Goal: Transaction & Acquisition: Download file/media

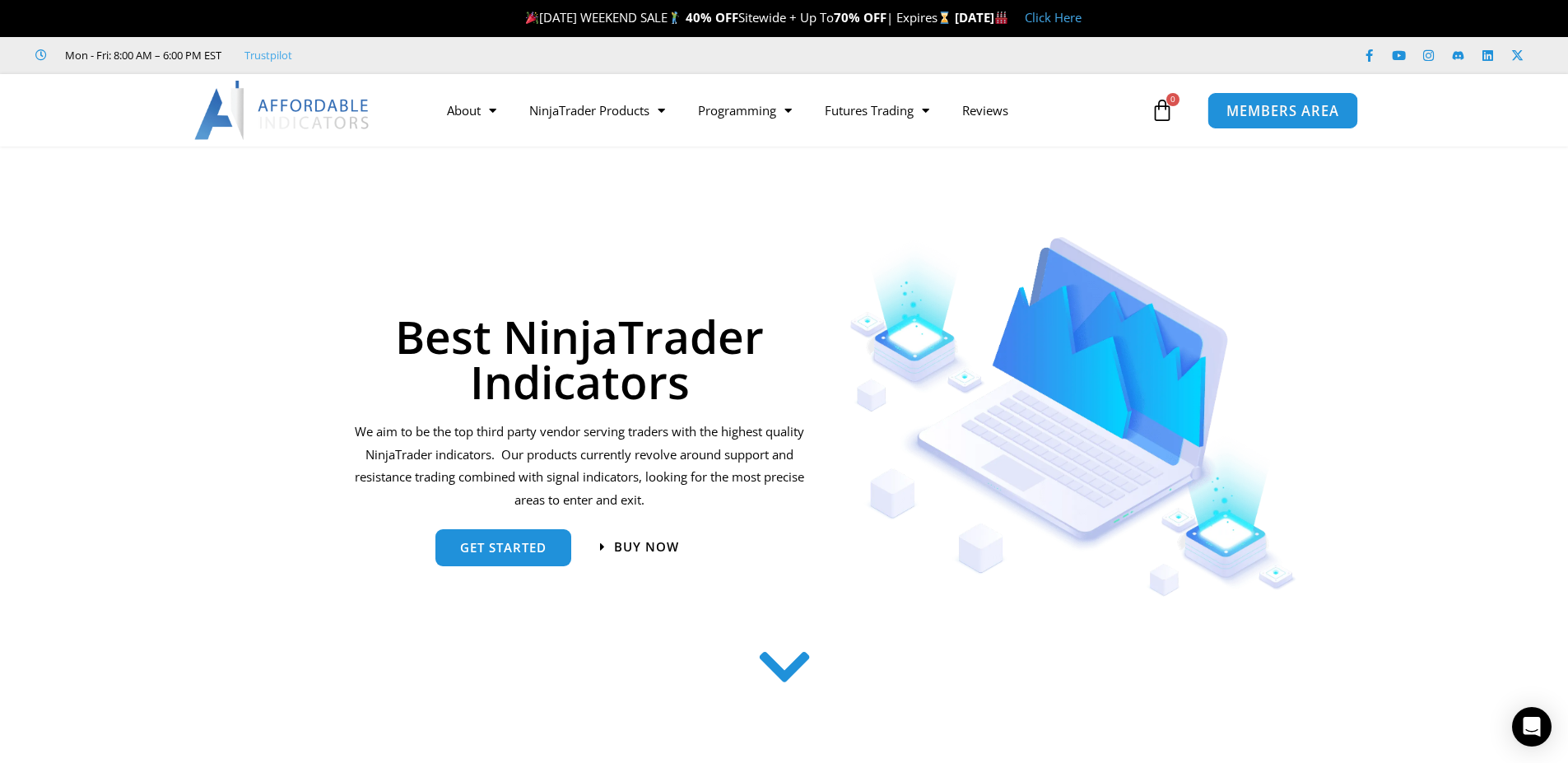
click at [1287, 104] on span "MEMBERS AREA" at bounding box center [1283, 111] width 112 height 14
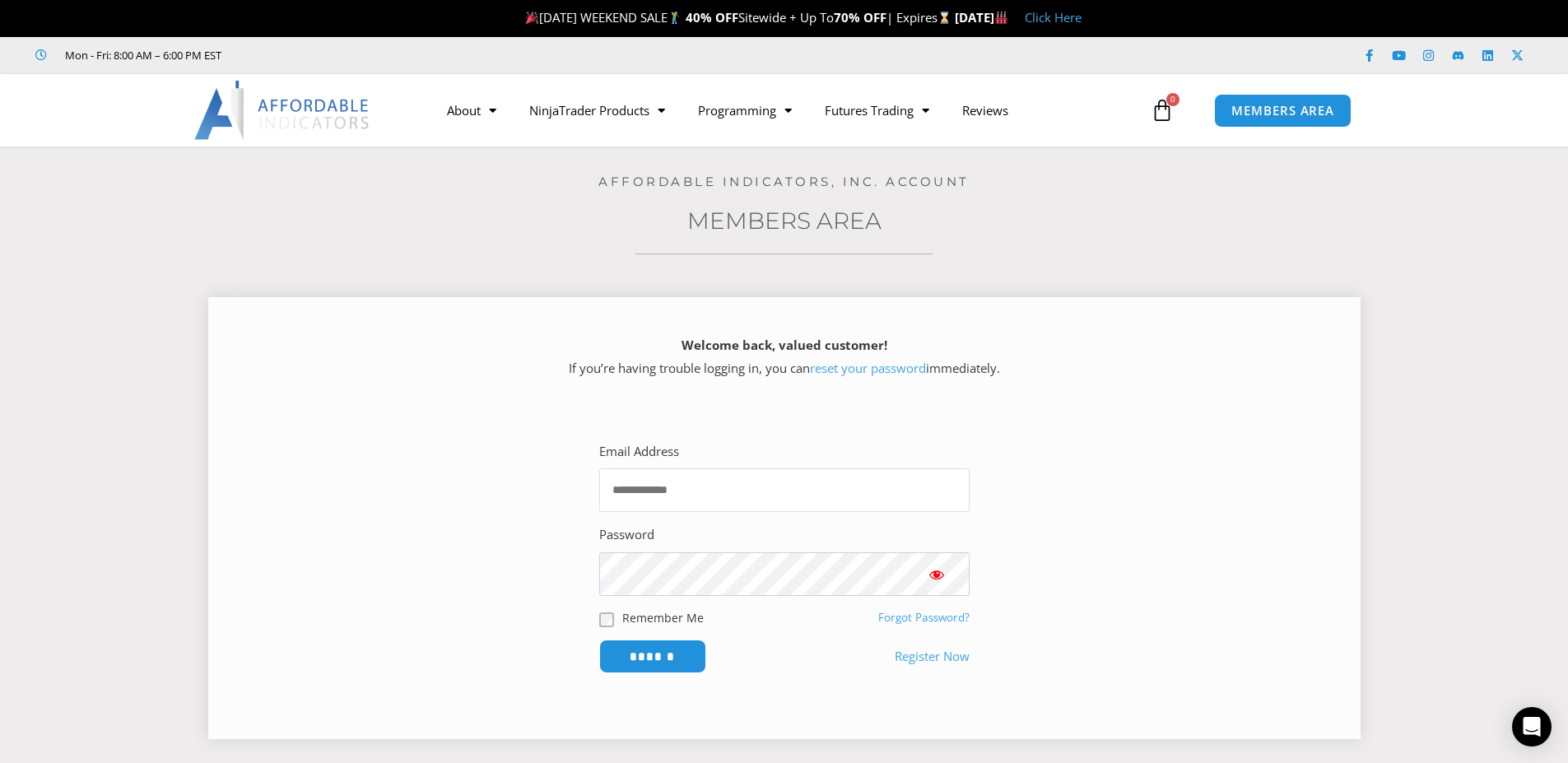
click at [762, 490] on input "Email Address" at bounding box center [784, 490] width 370 height 43
type input "**********"
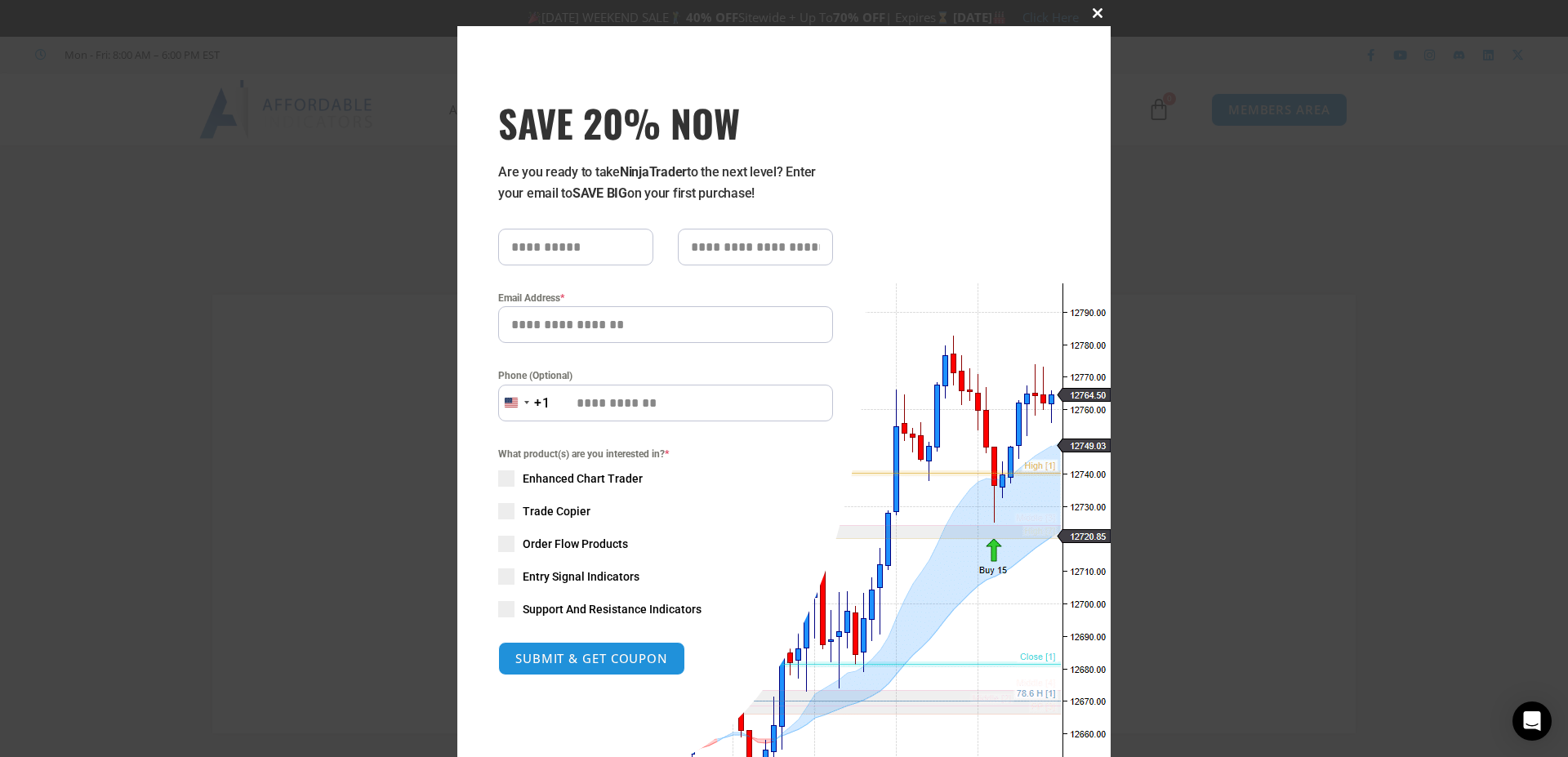
click at [1092, 15] on span at bounding box center [1098, 13] width 26 height 9
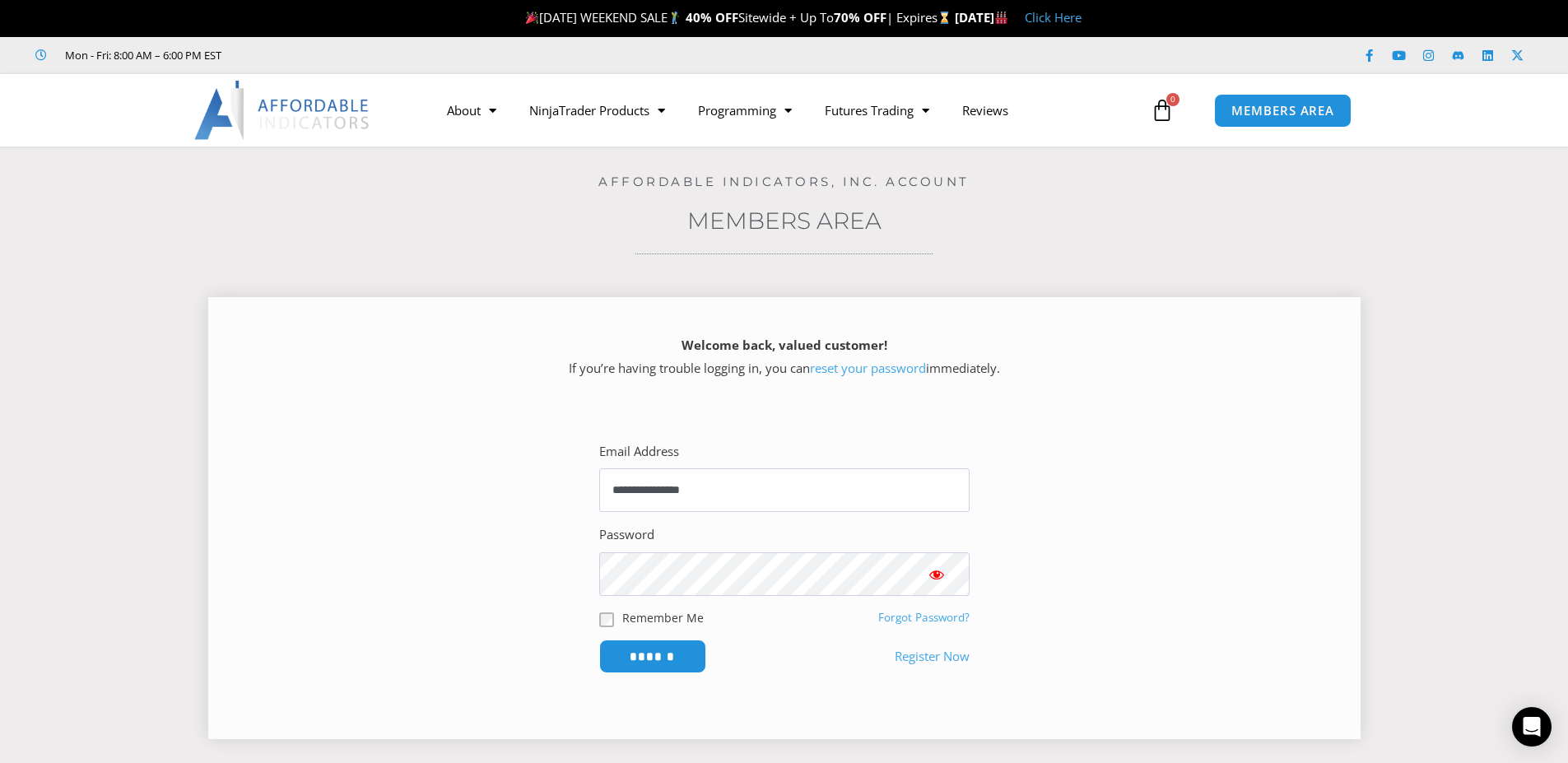
click at [934, 573] on span "Show password" at bounding box center [936, 574] width 16 height 16
click at [940, 575] on span "Show password" at bounding box center [936, 574] width 16 height 16
click at [646, 663] on input "******" at bounding box center [652, 656] width 112 height 35
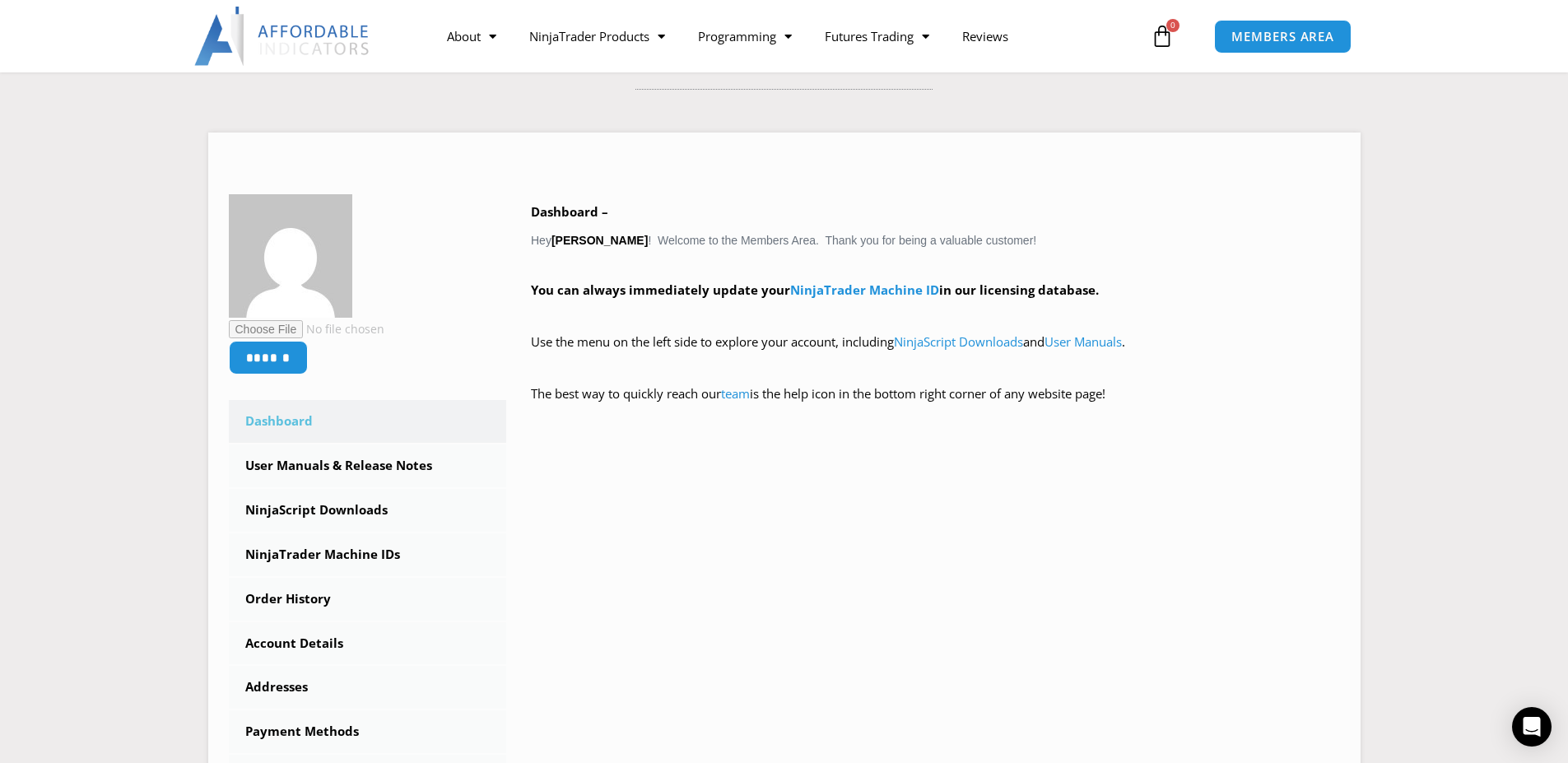
scroll to position [247, 0]
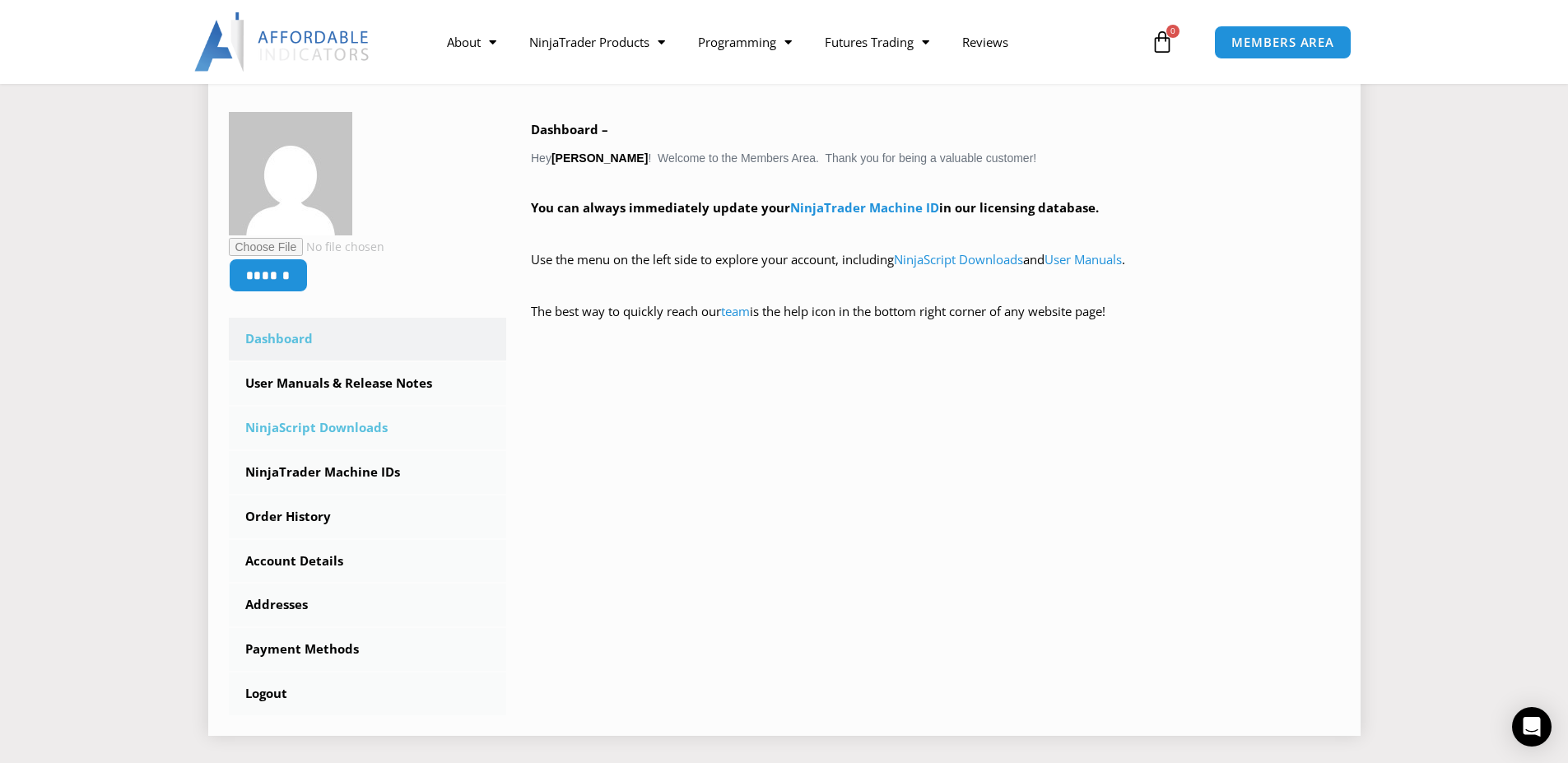
click at [326, 428] on link "NinjaScript Downloads" at bounding box center [368, 428] width 278 height 43
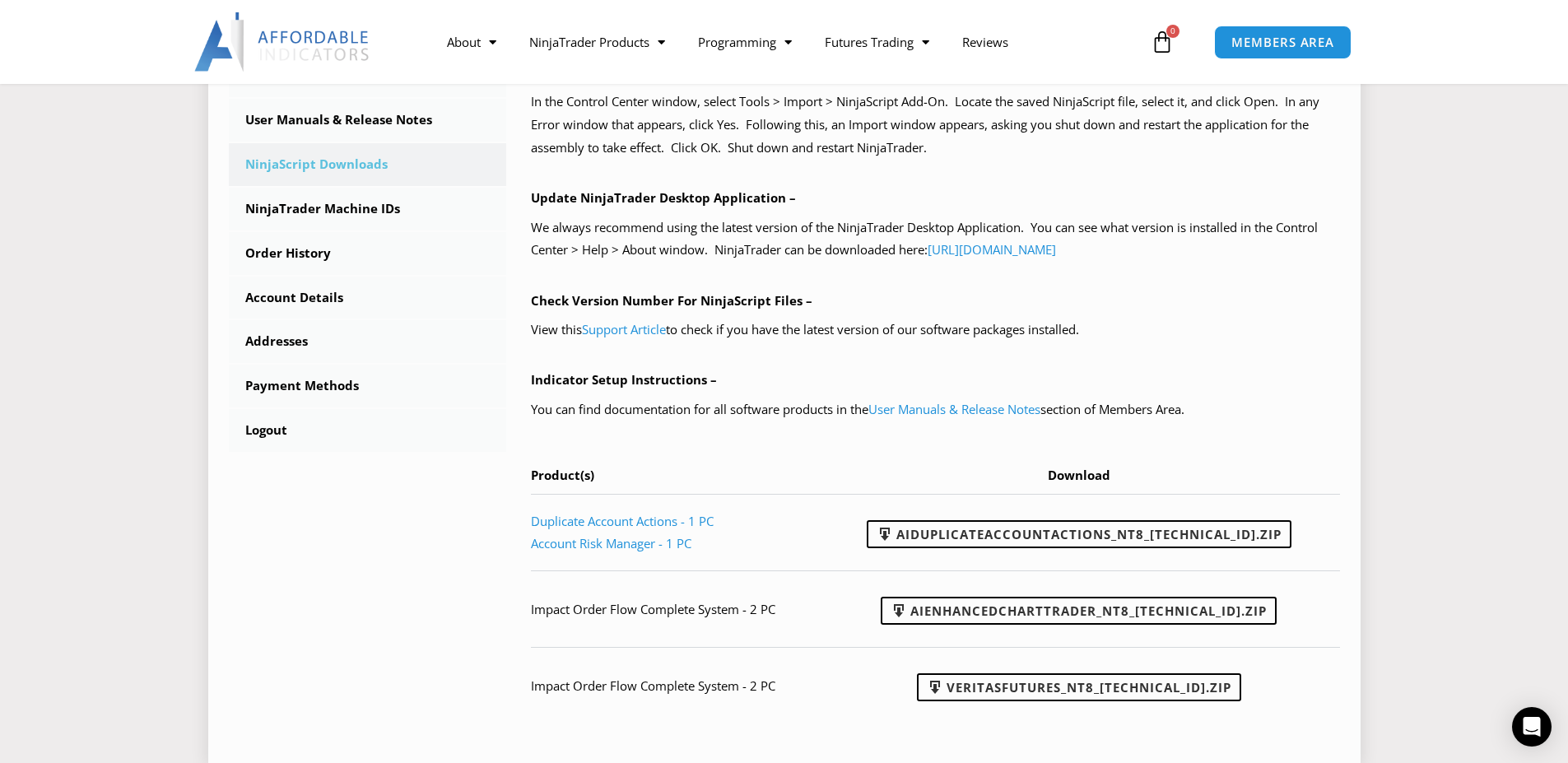
scroll to position [576, 0]
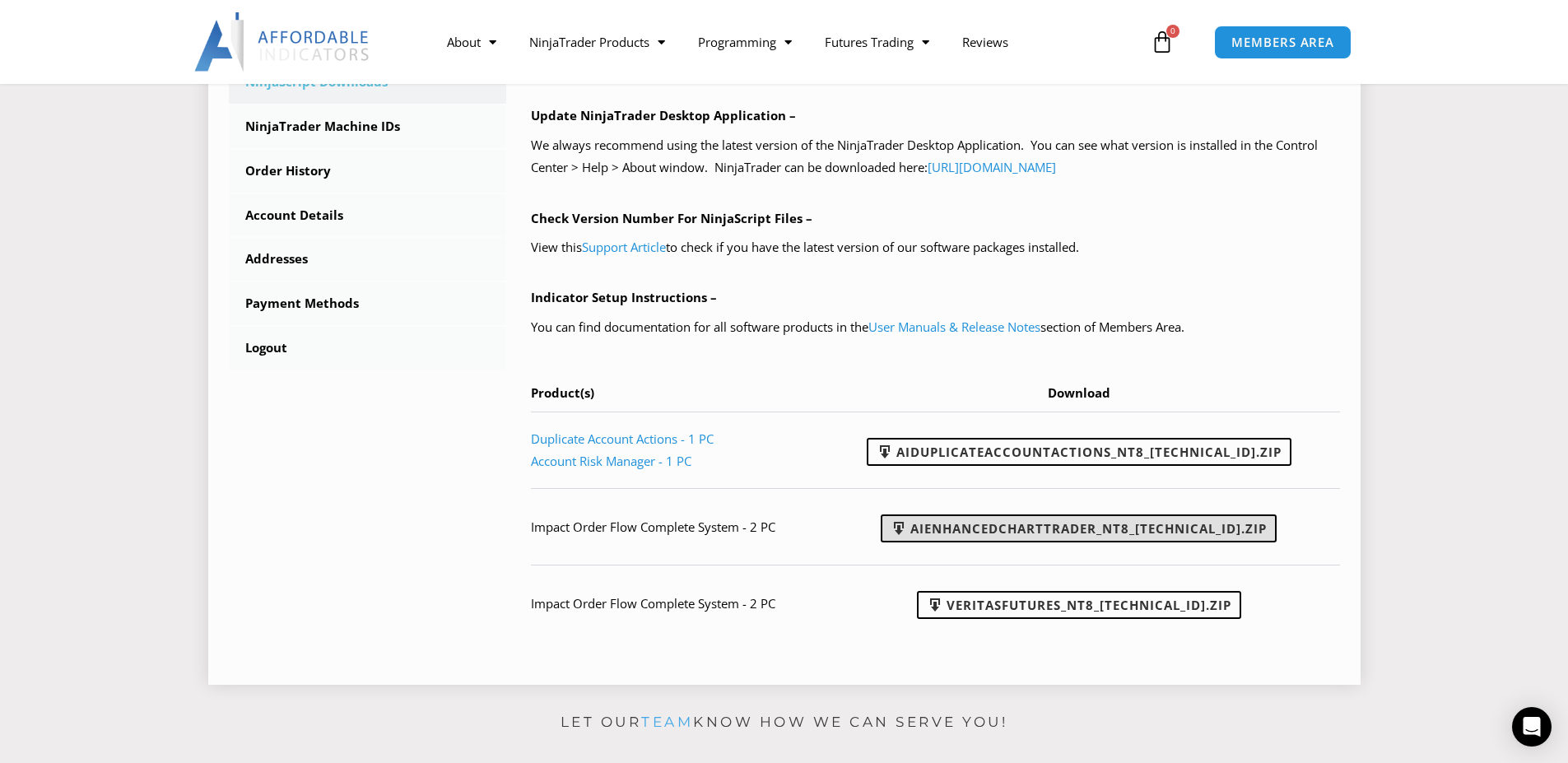
click at [1074, 531] on link "AIEnhancedChartTrader_NT8_25.1.31.1.zip" at bounding box center [1079, 528] width 396 height 28
